Goal: Information Seeking & Learning: Learn about a topic

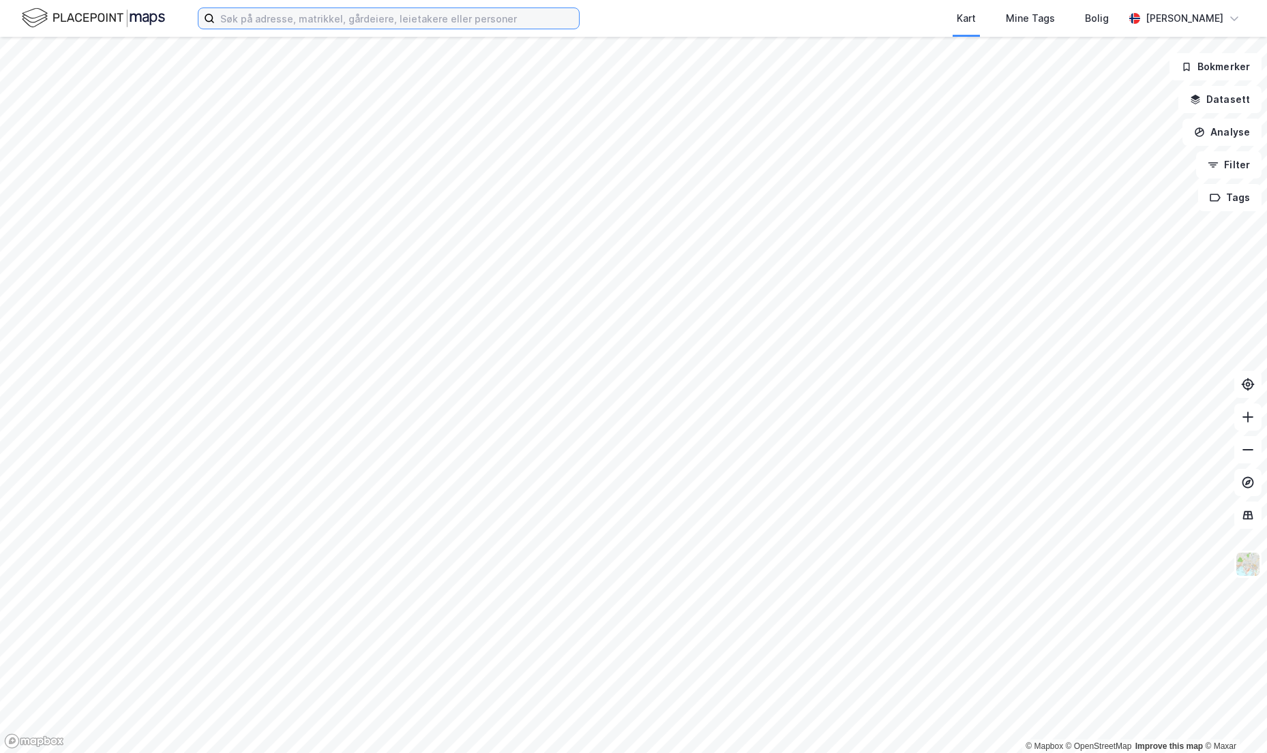
click at [249, 16] on input at bounding box center [397, 18] width 364 height 20
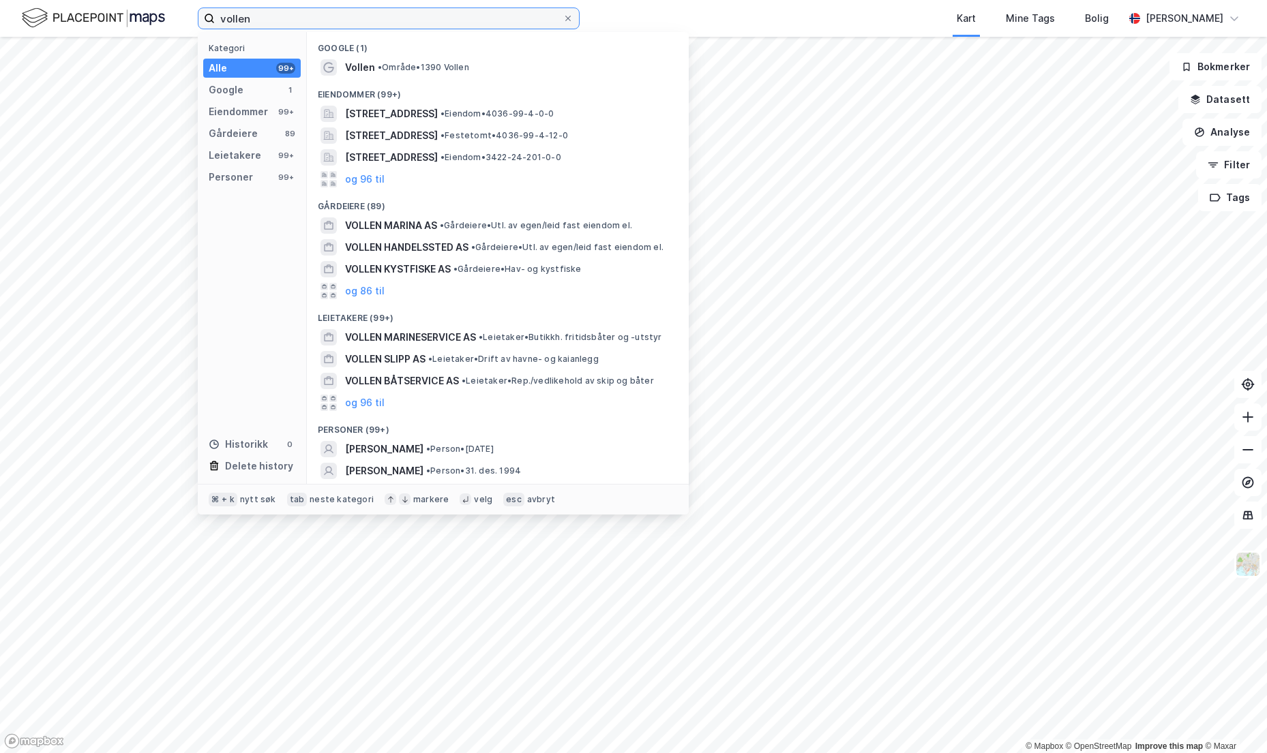
click at [264, 20] on input "vollen" at bounding box center [389, 18] width 348 height 20
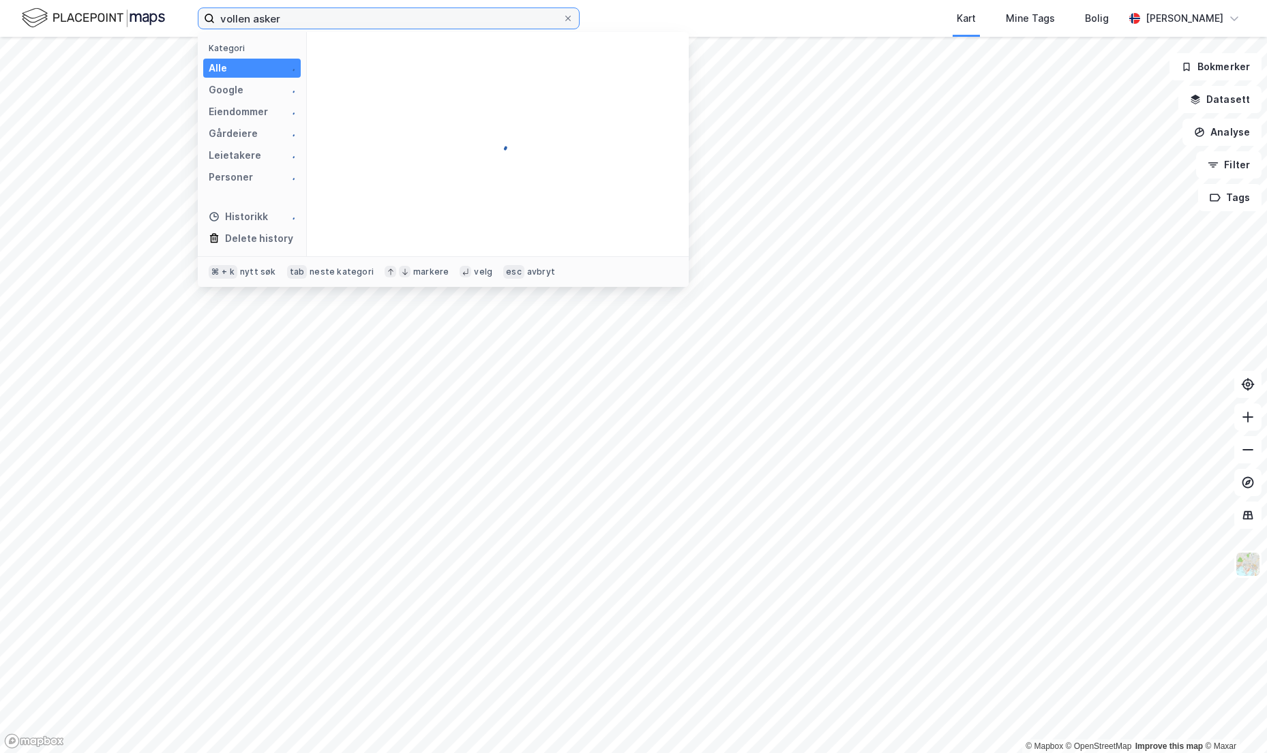
type input "vollen asker"
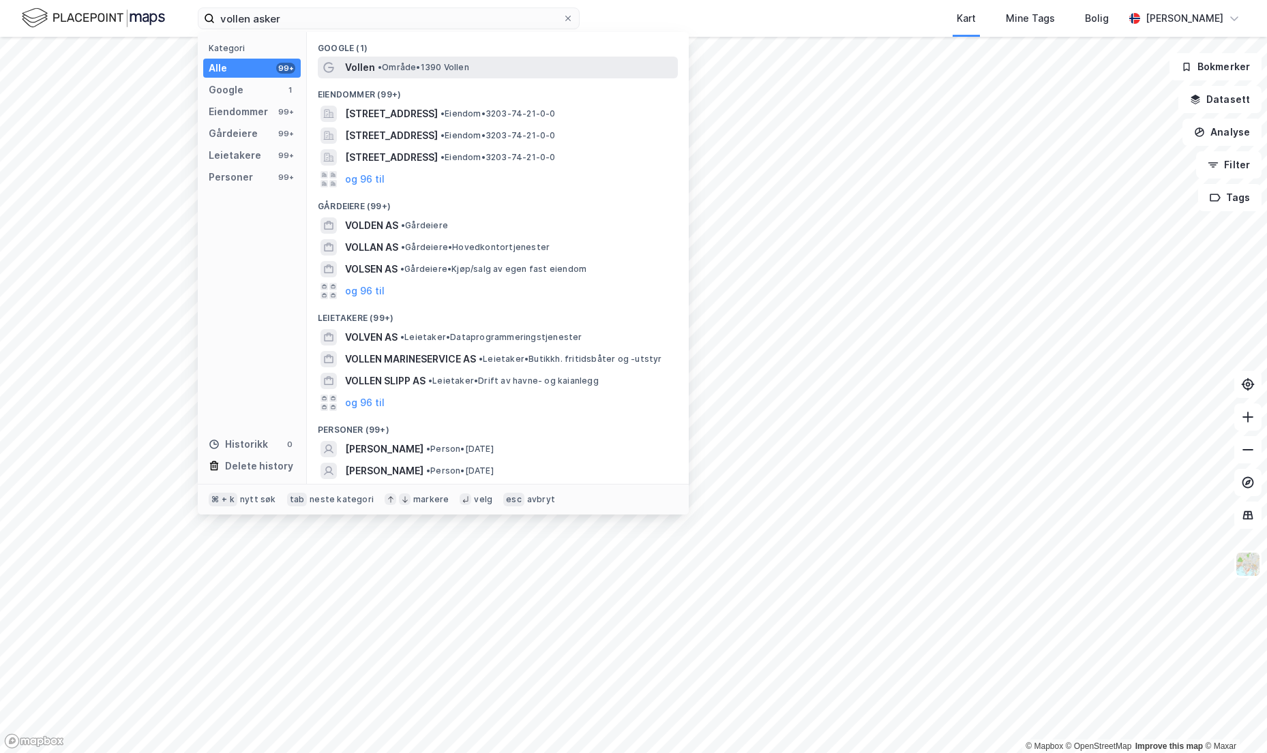
click at [363, 61] on span "Vollen" at bounding box center [360, 67] width 30 height 16
